Goal: Obtain resource: Download file/media

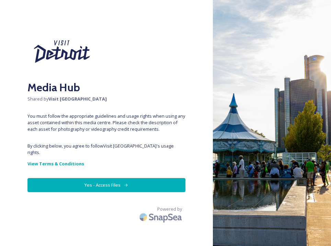
click at [155, 190] on div "Media Hub Shared by Visit [GEOGRAPHIC_DATA] You must follow the appropriate gui…" at bounding box center [106, 122] width 213 height 191
click at [155, 181] on button "Yes - Access Files" at bounding box center [106, 185] width 158 height 14
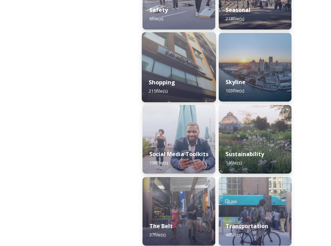
scroll to position [942, 0]
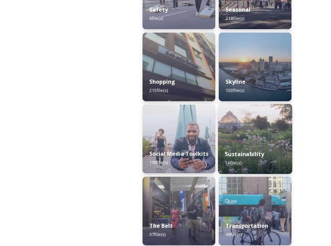
click at [251, 133] on img at bounding box center [255, 139] width 74 height 70
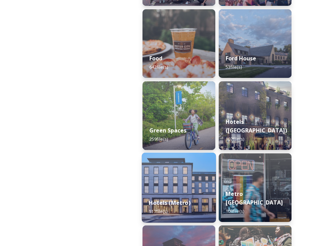
scroll to position [455, 0]
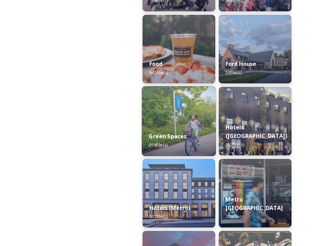
click at [183, 112] on img at bounding box center [179, 121] width 74 height 70
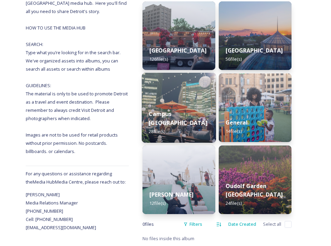
scroll to position [108, 0]
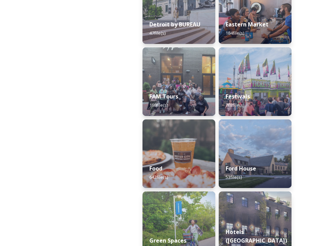
scroll to position [352, 0]
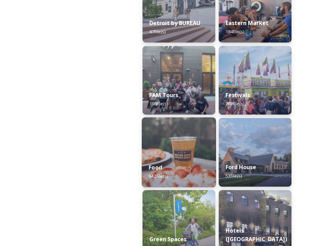
click at [157, 138] on img at bounding box center [179, 152] width 74 height 70
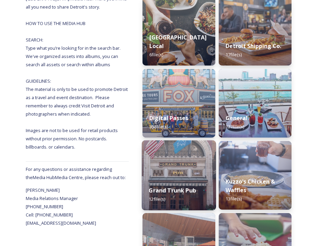
scroll to position [111, 0]
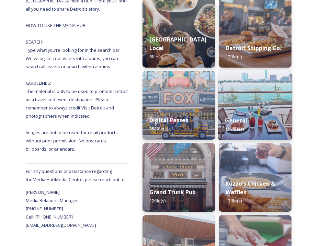
click at [237, 102] on img at bounding box center [255, 105] width 74 height 70
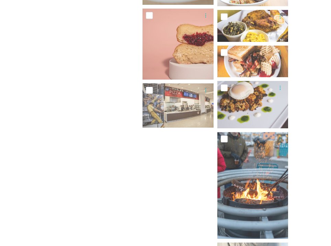
scroll to position [2968, 0]
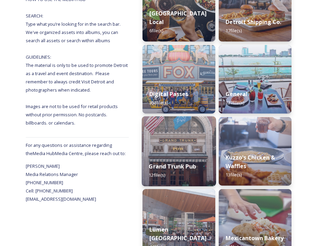
scroll to position [143, 0]
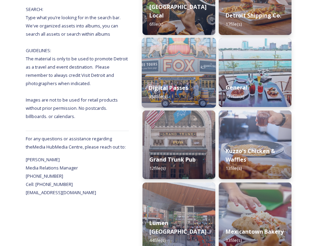
click at [183, 57] on img at bounding box center [179, 73] width 74 height 70
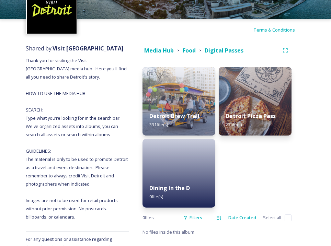
scroll to position [45, 0]
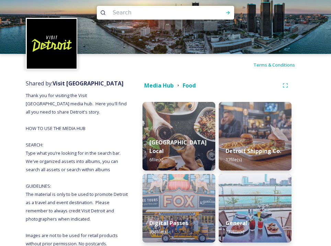
scroll to position [6, 0]
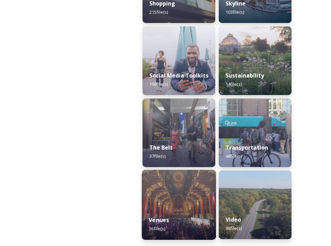
scroll to position [1020, 0]
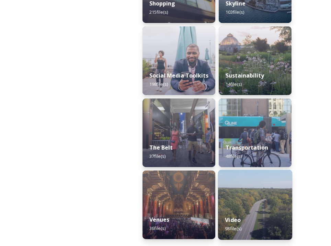
click at [246, 197] on img at bounding box center [255, 205] width 74 height 70
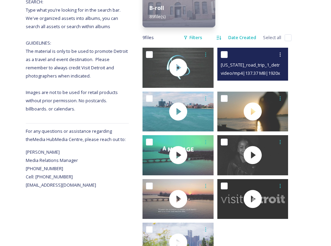
scroll to position [183, 0]
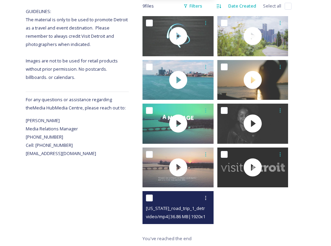
click at [150, 227] on div at bounding box center [177, 211] width 71 height 40
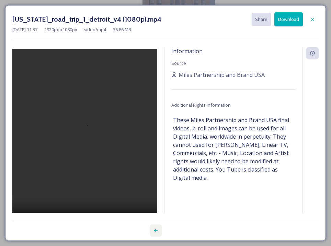
scroll to position [139, 0]
click at [314, 18] on icon at bounding box center [311, 19] width 5 height 5
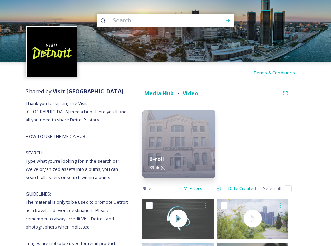
scroll to position [0, 0]
click at [154, 92] on strong "Media Hub" at bounding box center [159, 94] width 30 height 8
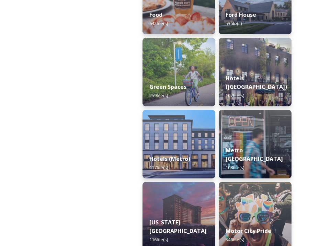
scroll to position [512, 0]
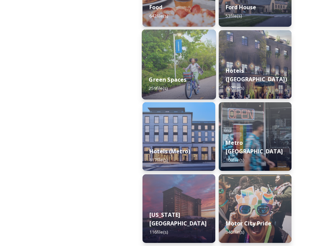
click at [164, 75] on div "Green Spaces 259 file(s)" at bounding box center [179, 83] width 74 height 31
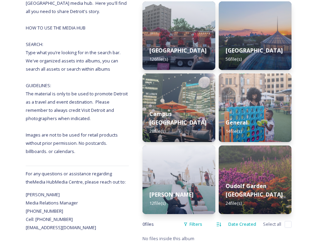
scroll to position [108, 0]
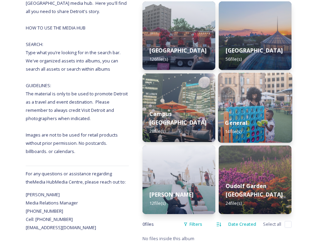
click at [277, 101] on img at bounding box center [255, 108] width 74 height 70
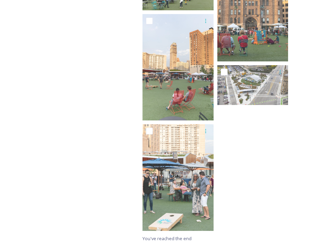
scroll to position [549, 0]
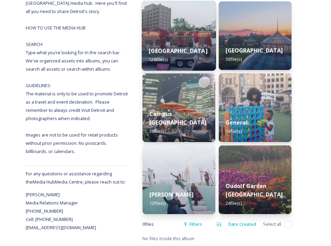
scroll to position [108, 0]
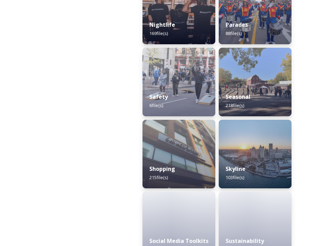
scroll to position [899, 0]
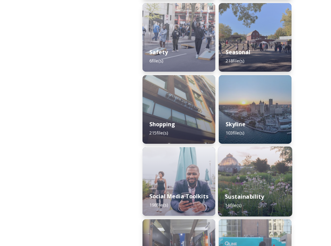
click at [232, 165] on img at bounding box center [255, 181] width 74 height 70
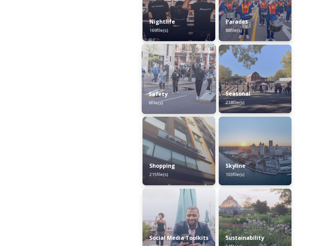
scroll to position [858, 0]
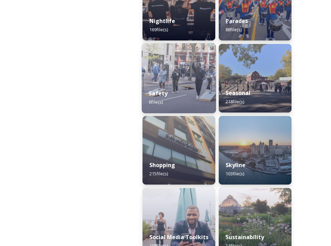
click at [168, 76] on img at bounding box center [179, 78] width 74 height 70
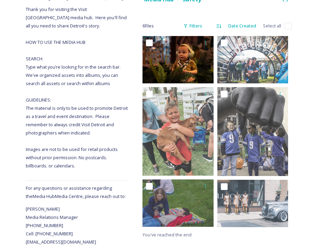
scroll to position [94, 0]
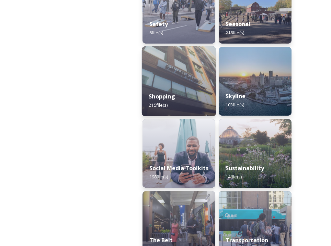
scroll to position [931, 0]
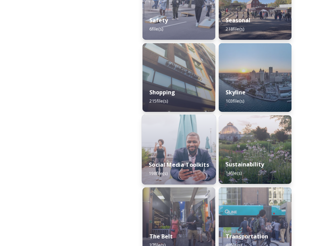
click at [202, 173] on div "Social Media Toolkits 198 file(s)" at bounding box center [179, 168] width 74 height 31
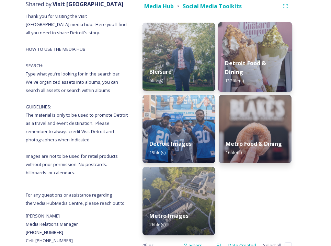
scroll to position [82, 0]
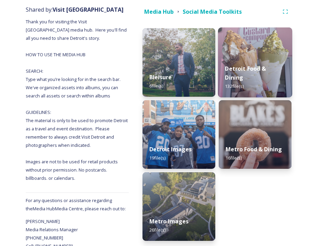
click at [246, 47] on img at bounding box center [255, 62] width 74 height 70
